Goal: Navigation & Orientation: Find specific page/section

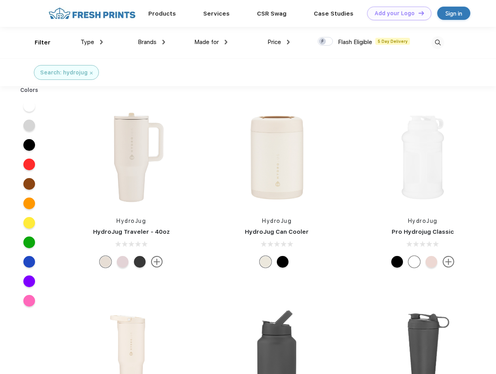
click at [396, 13] on link "Add your Logo Design Tool" at bounding box center [399, 14] width 64 height 14
click at [0, 0] on div "Design Tool" at bounding box center [0, 0] width 0 height 0
click at [418, 13] on link "Add your Logo Design Tool" at bounding box center [399, 14] width 64 height 14
click at [37, 42] on div "Filter" at bounding box center [43, 42] width 16 height 9
click at [92, 42] on span "Type" at bounding box center [88, 42] width 14 height 7
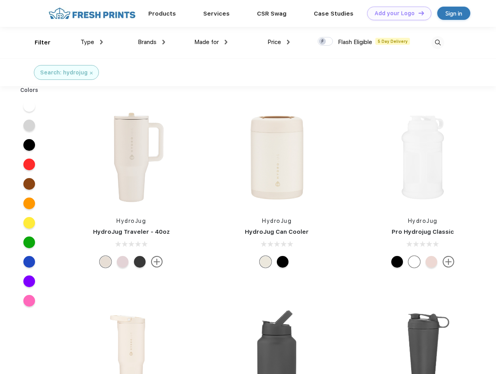
click at [151, 42] on span "Brands" at bounding box center [147, 42] width 19 height 7
click at [211, 42] on span "Made for" at bounding box center [206, 42] width 25 height 7
click at [279, 42] on span "Price" at bounding box center [274, 42] width 14 height 7
click at [325, 42] on div at bounding box center [325, 41] width 15 height 9
click at [323, 42] on input "checkbox" at bounding box center [320, 39] width 5 height 5
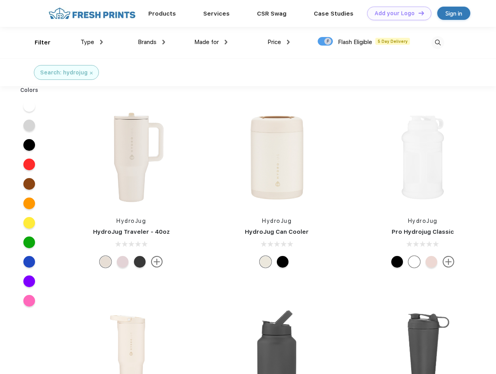
click at [438, 42] on img at bounding box center [437, 42] width 13 height 13
